Goal: Transaction & Acquisition: Purchase product/service

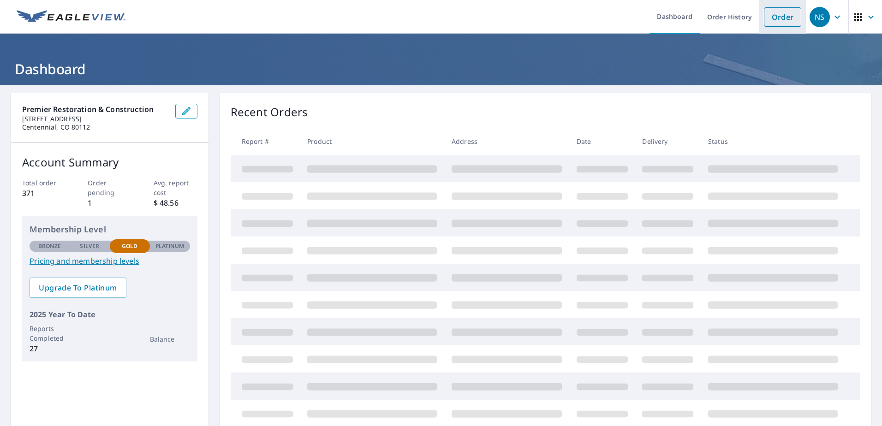
click at [786, 18] on link "Order" at bounding box center [782, 16] width 37 height 19
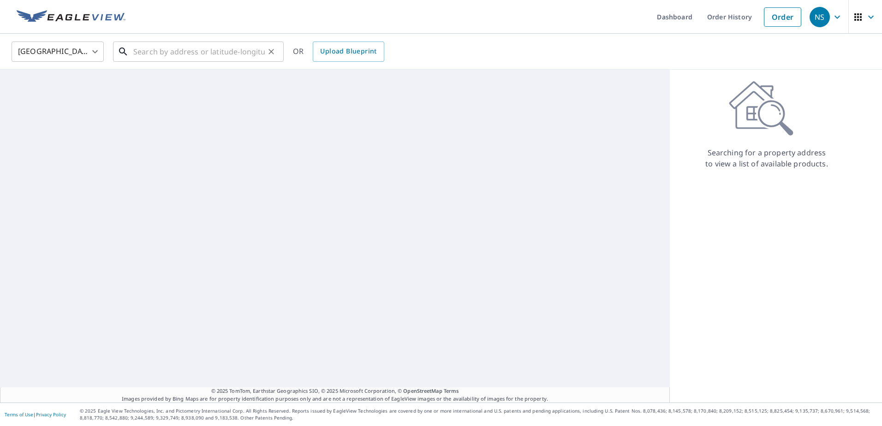
click at [206, 45] on input "text" at bounding box center [198, 52] width 131 height 26
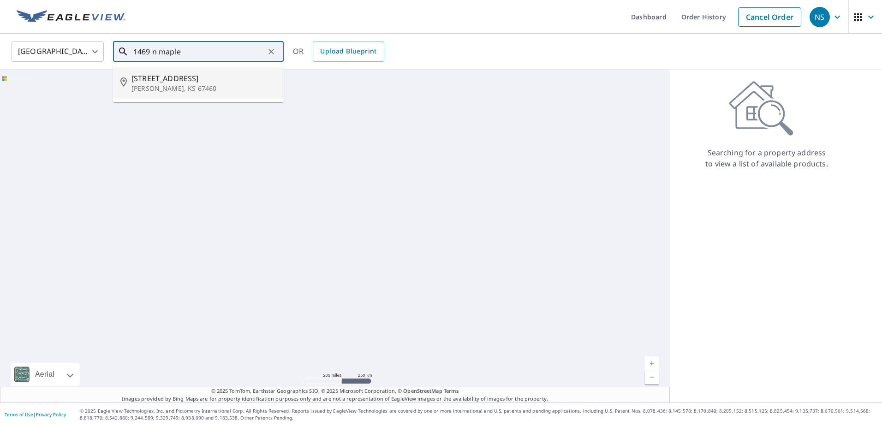
click at [213, 91] on p "[PERSON_NAME], KS 67460" at bounding box center [203, 88] width 145 height 9
type input "[STREET_ADDRESS][PERSON_NAME]"
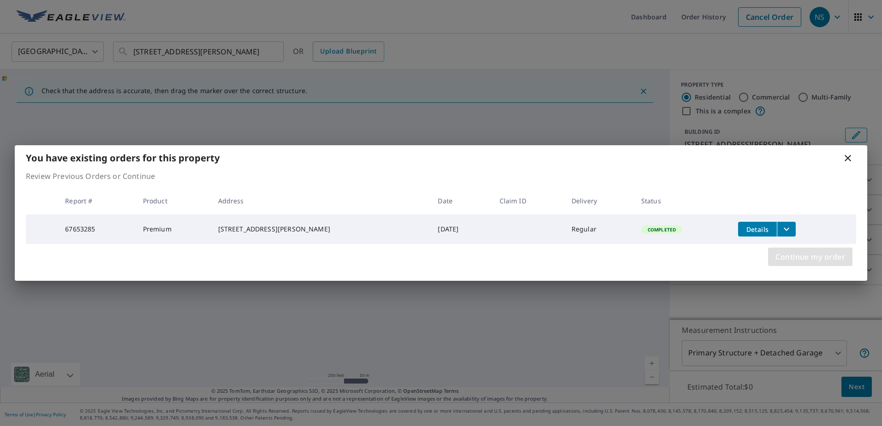
click at [812, 261] on span "Continue my order" at bounding box center [810, 256] width 70 height 13
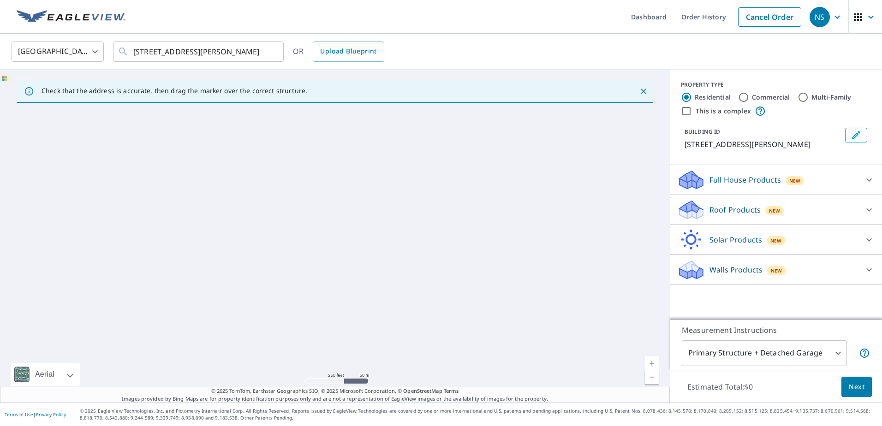
click at [865, 180] on icon at bounding box center [868, 179] width 11 height 11
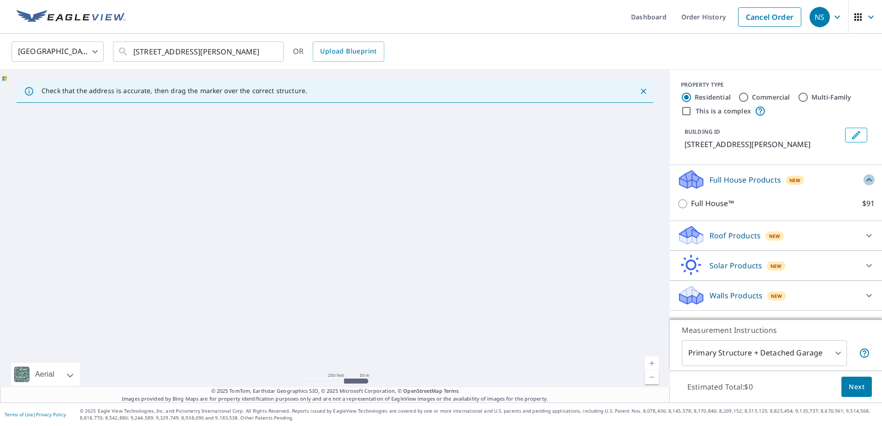
click at [866, 180] on icon at bounding box center [869, 179] width 6 height 3
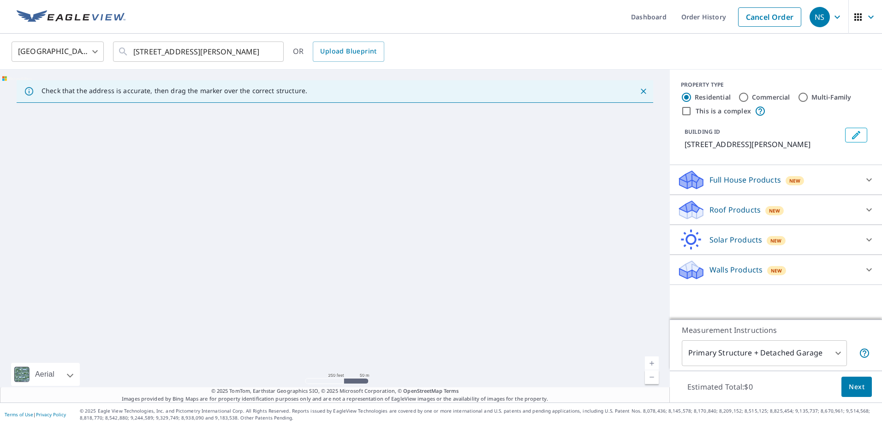
click at [869, 209] on div at bounding box center [869, 210] width 22 height 22
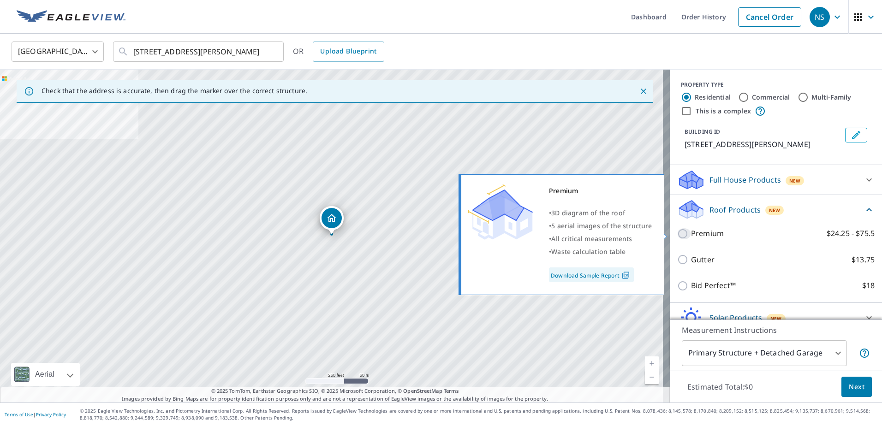
click at [677, 233] on input "Premium $24.25 - $75.5" at bounding box center [684, 233] width 14 height 11
checkbox input "true"
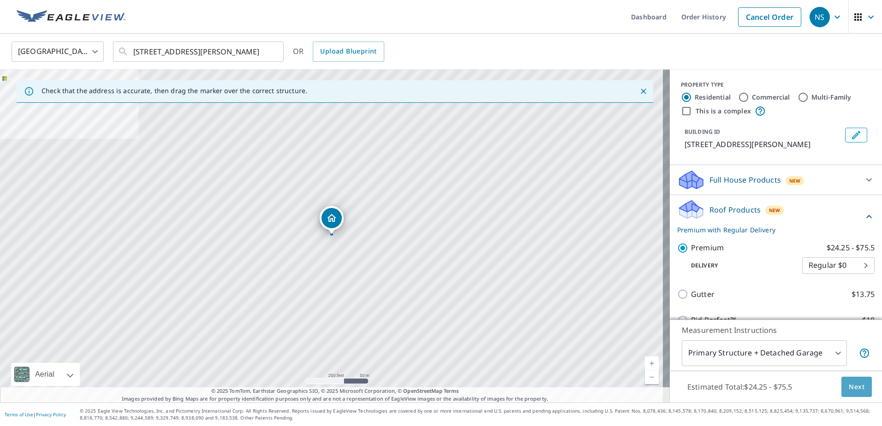
click at [857, 385] on button "Next" at bounding box center [856, 387] width 30 height 21
